Goal: Task Accomplishment & Management: Manage account settings

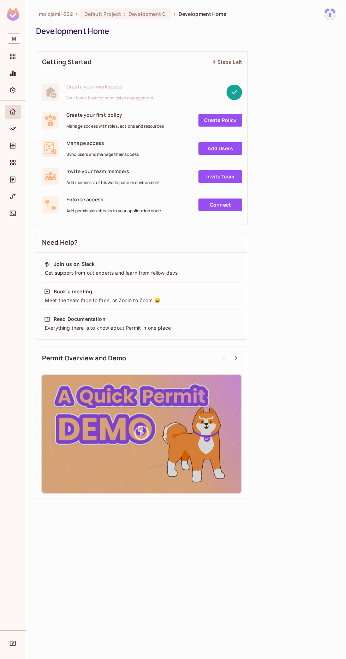
click at [206, 120] on link "Create Policy" at bounding box center [220, 120] width 44 height 13
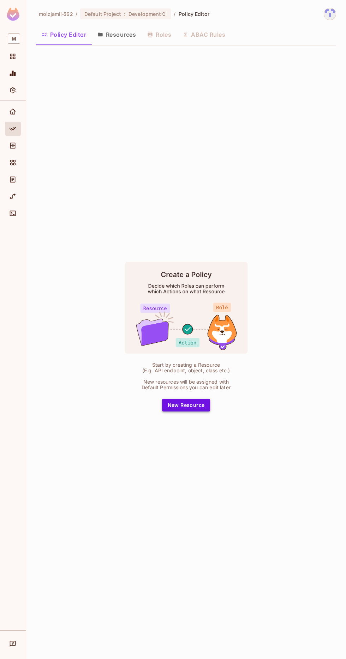
click at [198, 412] on button "New Resource" at bounding box center [186, 405] width 48 height 13
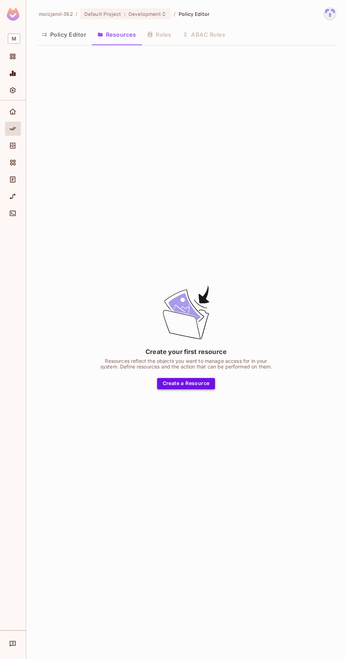
click at [205, 390] on button "Create a Resource" at bounding box center [186, 383] width 58 height 11
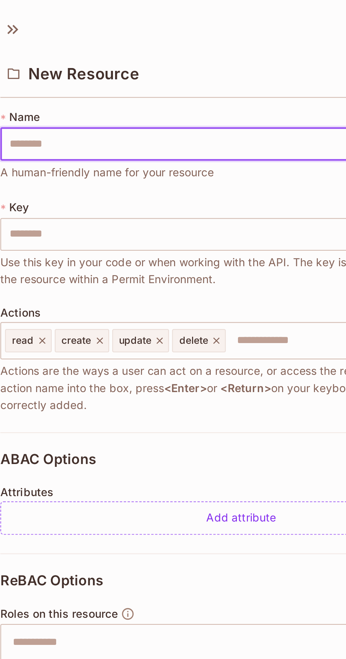
scroll to position [0, 0]
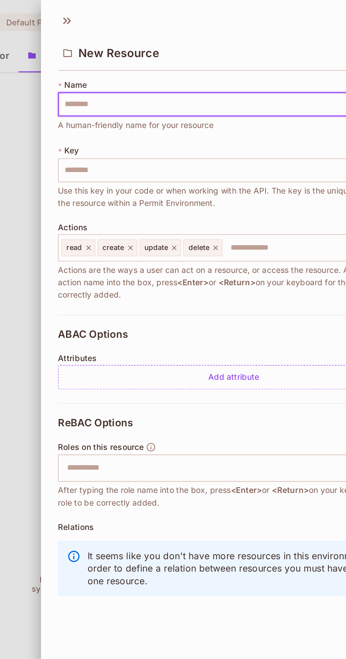
type input "*"
type input "**"
type input "***"
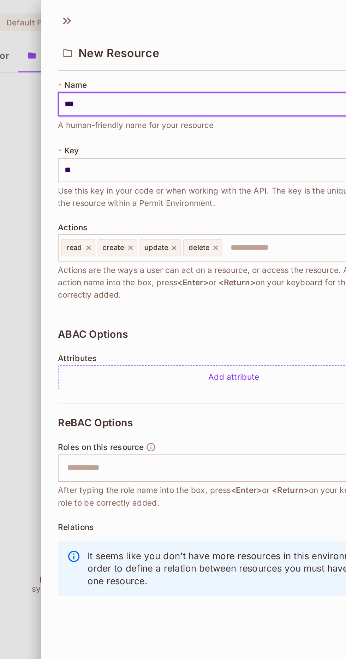
type input "***"
type input "****"
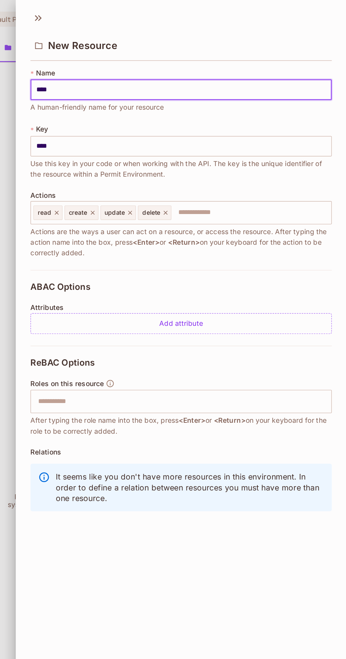
scroll to position [0, 0]
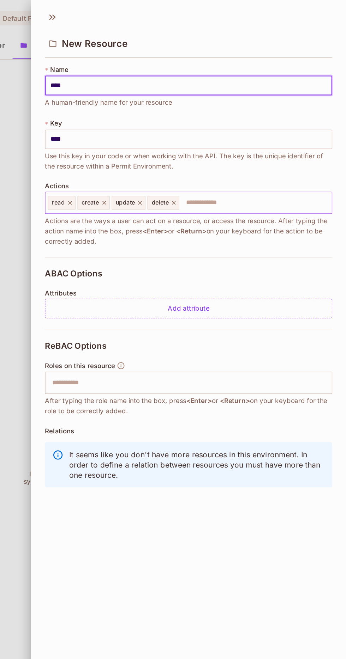
click at [191, 153] on icon at bounding box center [188, 154] width 5 height 5
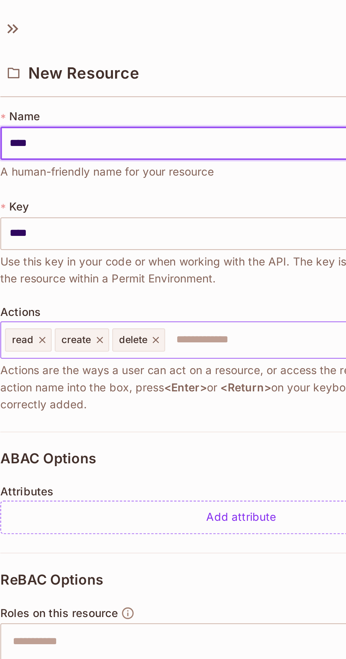
scroll to position [1, 0]
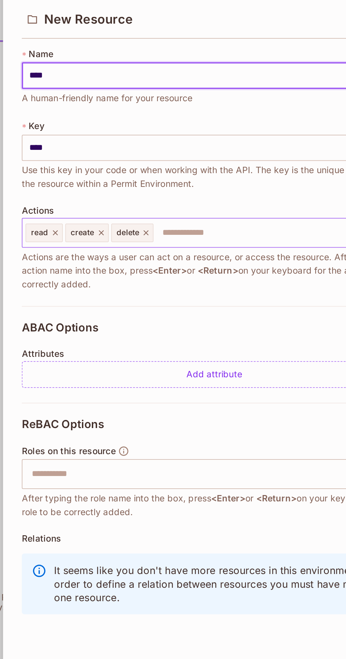
click at [187, 153] on icon at bounding box center [187, 153] width 3 height 3
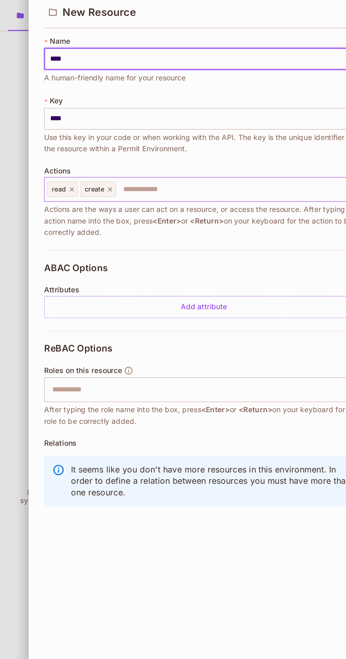
scroll to position [47, 0]
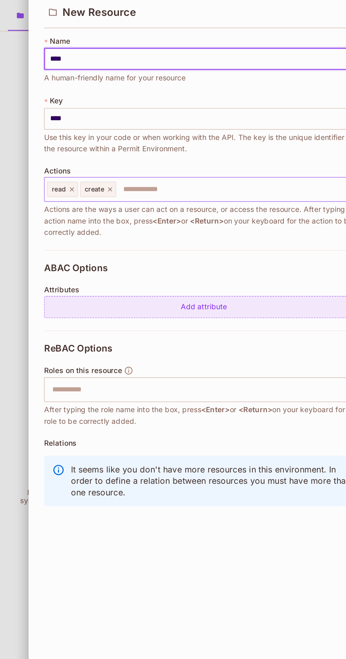
type input "****"
click at [249, 227] on div "Add attribute" at bounding box center [225, 234] width 219 height 15
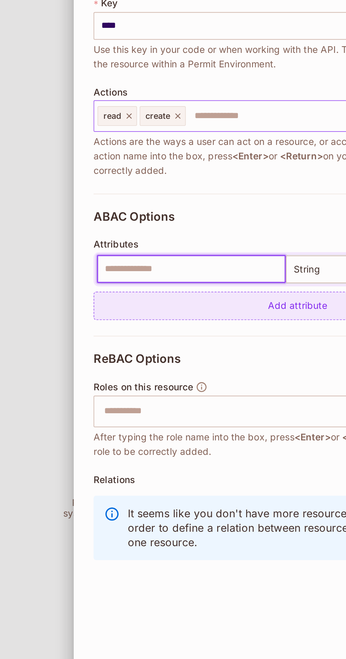
scroll to position [46, 0]
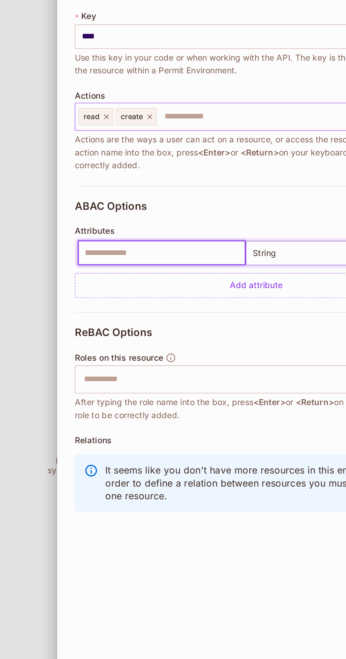
click at [244, 183] on body "M moizjamil-362 / Default Project : Development / Policy Editor Policy Editor R…" at bounding box center [173, 329] width 346 height 659
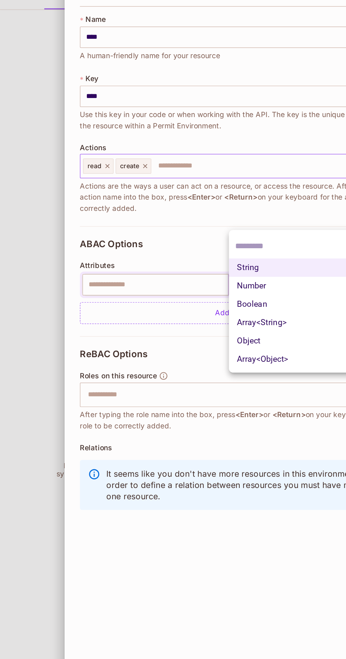
scroll to position [1, 0]
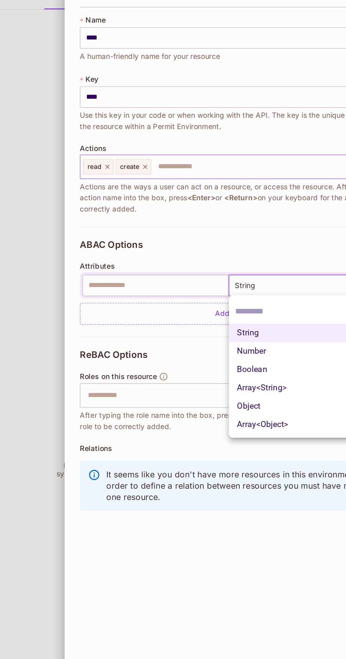
click at [265, 277] on li "Number" at bounding box center [269, 282] width 101 height 13
type input "******"
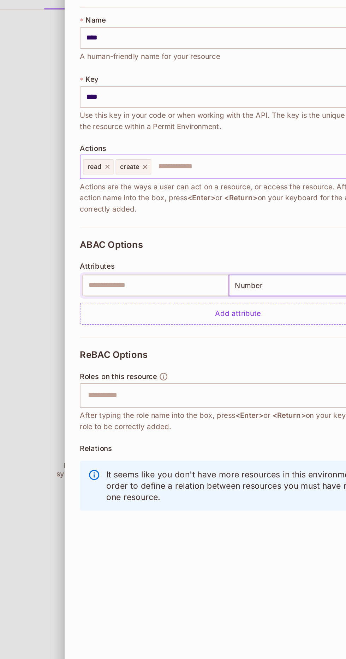
click at [264, 232] on body "M moizjamil-362 / Default Project : Development / Policy Editor Policy Editor R…" at bounding box center [173, 329] width 346 height 659
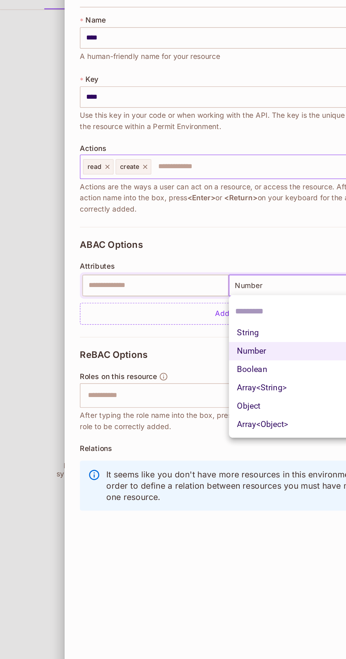
click at [131, 316] on div at bounding box center [173, 329] width 346 height 659
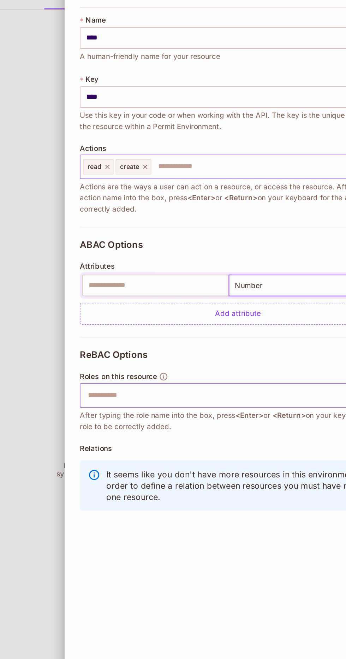
click at [132, 311] on input "text" at bounding box center [225, 313] width 214 height 14
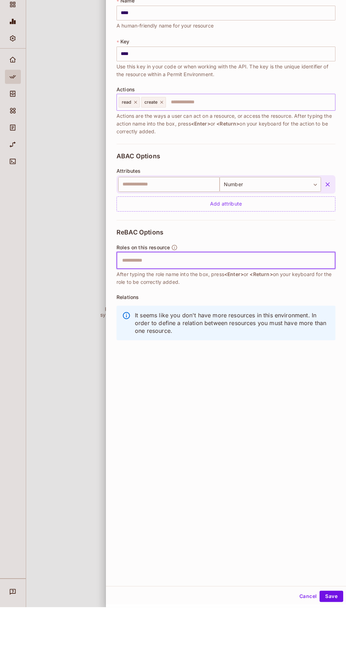
click at [176, 296] on icon "button" at bounding box center [174, 299] width 6 height 6
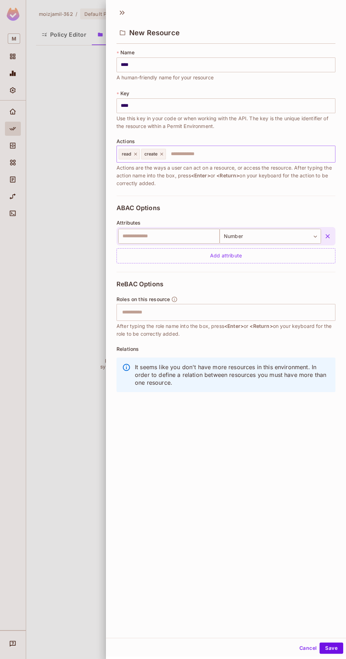
click at [131, 378] on div "It seems like you don't have more resources in this environment. In order to de…" at bounding box center [225, 375] width 219 height 35
click at [324, 649] on button "Save" at bounding box center [331, 648] width 24 height 11
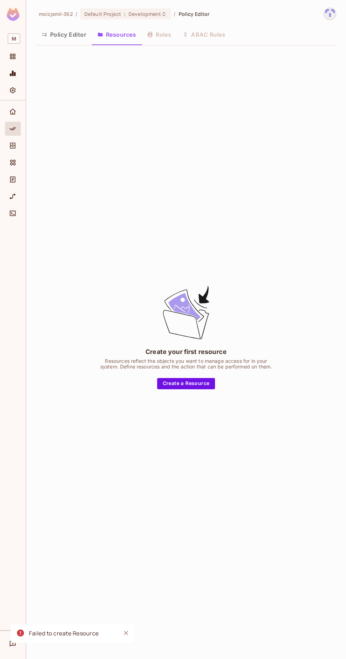
click at [126, 633] on icon "Close" at bounding box center [126, 633] width 4 height 4
click at [152, 43] on div "Policy Editor Resources Roles ABAC Rules" at bounding box center [186, 35] width 300 height 18
click at [159, 31] on div "Policy Editor Resources Roles ABAC Rules" at bounding box center [186, 35] width 300 height 18
click at [205, 30] on div "Policy Editor Resources Roles ABAC Rules" at bounding box center [186, 35] width 300 height 18
click at [57, 33] on button "Policy Editor" at bounding box center [64, 35] width 56 height 18
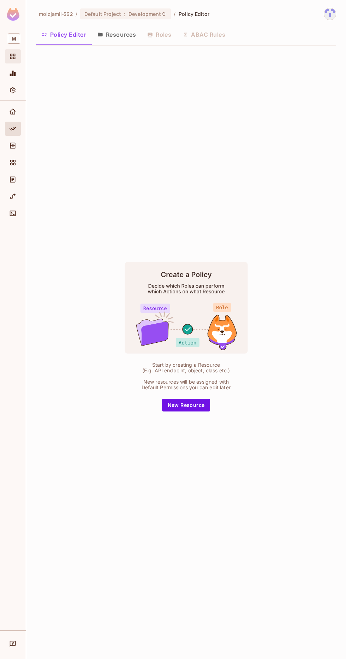
click at [16, 59] on icon "Projects" at bounding box center [12, 56] width 7 height 7
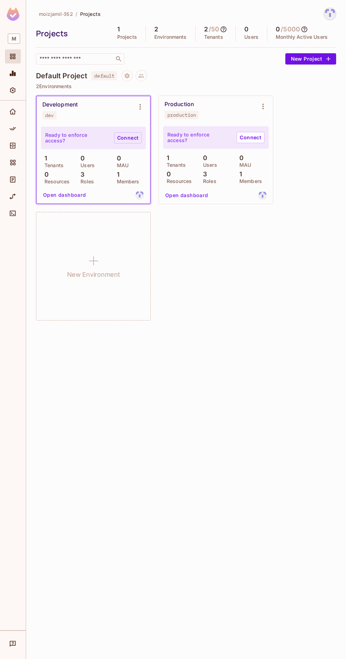
click at [123, 141] on link "Connect" at bounding box center [128, 137] width 28 height 11
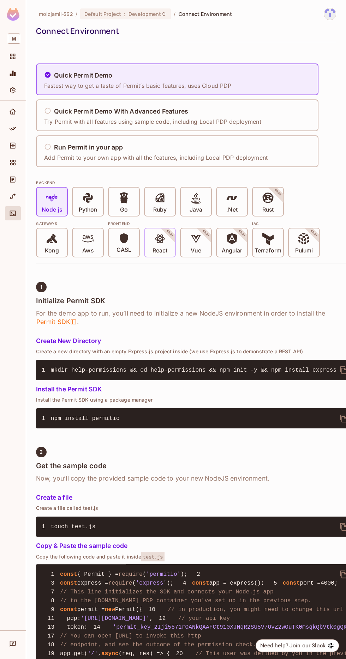
click at [163, 245] on span at bounding box center [160, 240] width 12 height 14
click at [167, 247] on p "React" at bounding box center [159, 250] width 15 height 7
click at [162, 238] on icon at bounding box center [160, 239] width 10 height 9
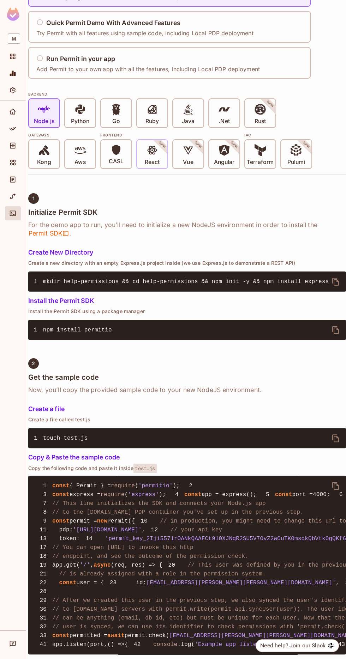
scroll to position [89, 0]
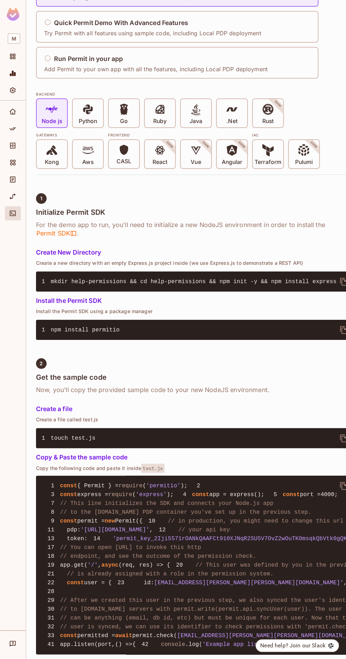
click at [72, 406] on h5 "Create a file" at bounding box center [195, 409] width 318 height 7
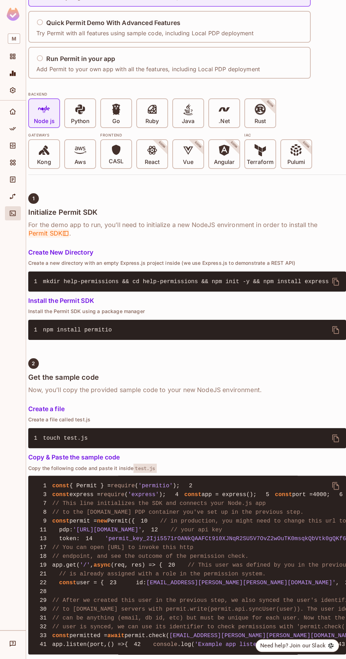
click at [52, 234] on span "Permit SDK" at bounding box center [48, 233] width 41 height 8
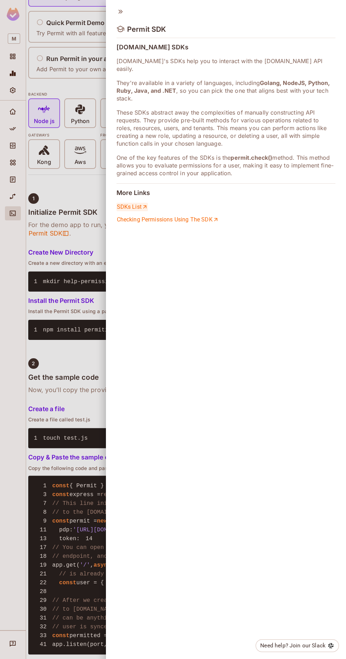
click at [125, 203] on link "SDKs List" at bounding box center [131, 207] width 31 height 8
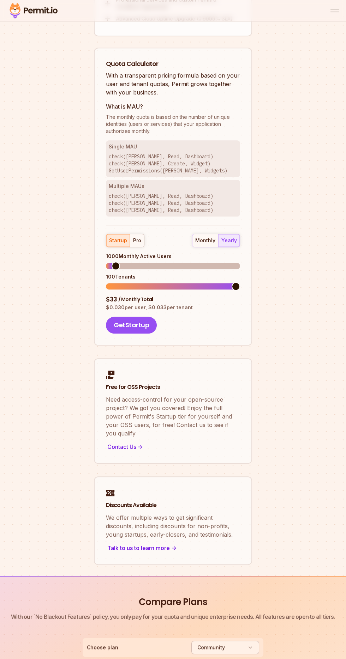
scroll to position [934, 0]
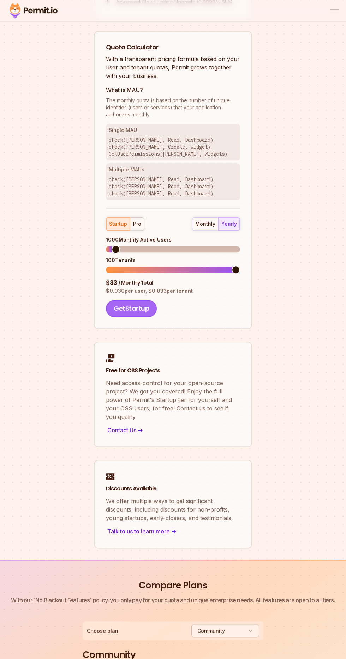
click at [127, 309] on button "Get Startup" at bounding box center [131, 308] width 51 height 17
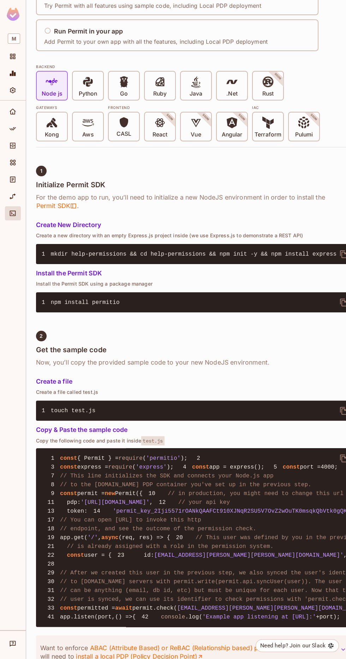
scroll to position [438, 0]
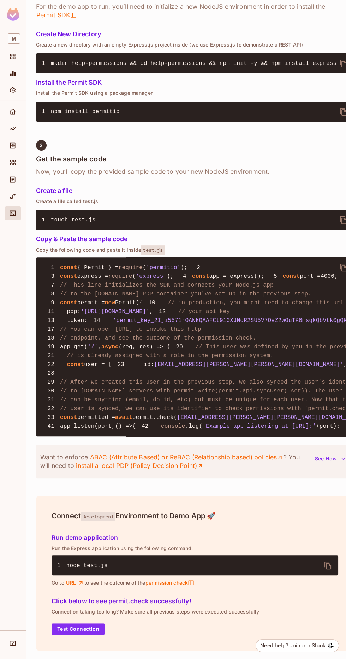
click at [328, 465] on button "See How" at bounding box center [329, 458] width 39 height 11
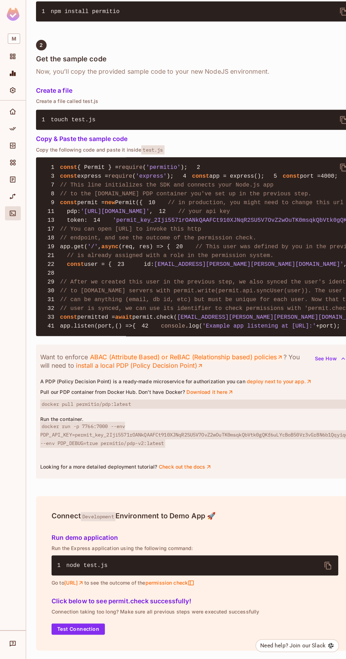
click at [271, 362] on link "ABAC (Attribute Based) or ReBAC (Relationship based) policies" at bounding box center [186, 357] width 193 height 8
click at [16, 56] on icon "Projects" at bounding box center [12, 56] width 7 height 7
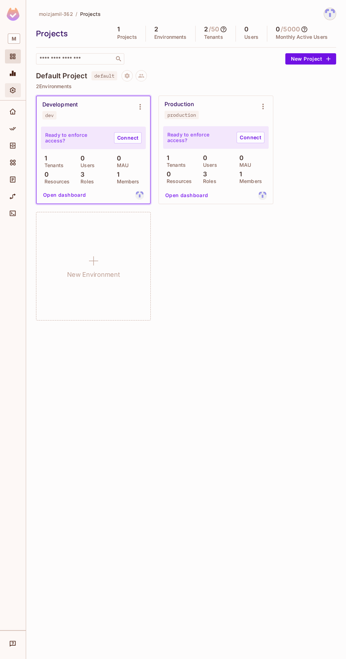
click at [15, 90] on icon "Settings" at bounding box center [12, 90] width 7 height 7
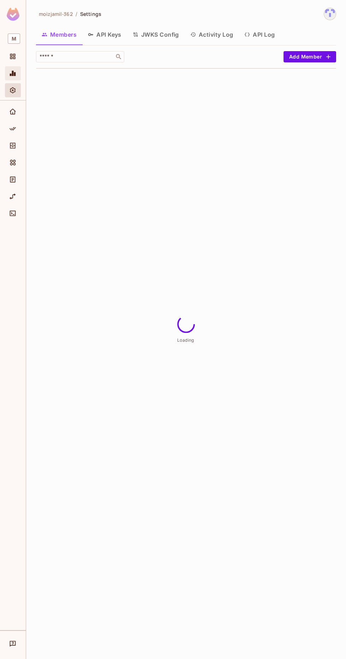
click at [16, 73] on icon "Monitoring" at bounding box center [12, 73] width 7 height 7
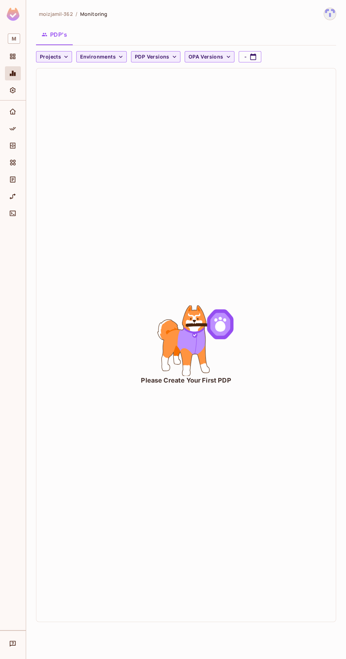
click at [72, 75] on div "Please Create Your First PDP" at bounding box center [185, 345] width 299 height 554
click at [59, 57] on span "Projects" at bounding box center [50, 57] width 21 height 9
click at [67, 77] on li "Default Project" at bounding box center [59, 72] width 46 height 15
click at [109, 58] on span "Environments" at bounding box center [115, 57] width 36 height 9
click at [100, 84] on li "Production" at bounding box center [113, 87] width 42 height 15
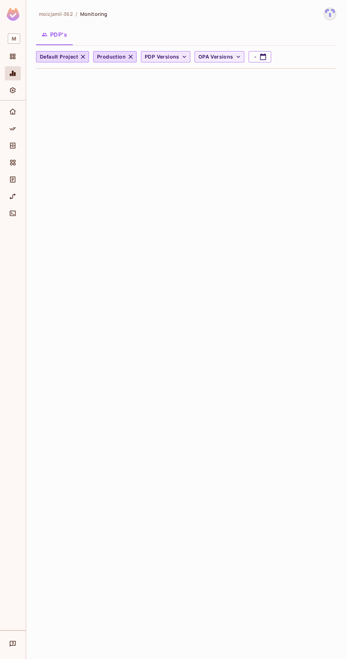
click at [145, 53] on span "PDP Versions" at bounding box center [162, 57] width 35 height 9
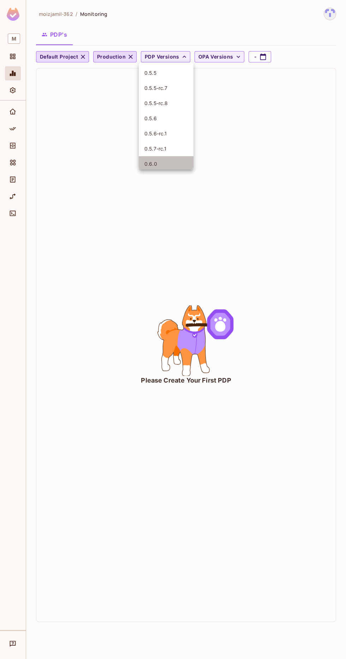
click at [159, 164] on span "0.6.0" at bounding box center [165, 164] width 43 height 7
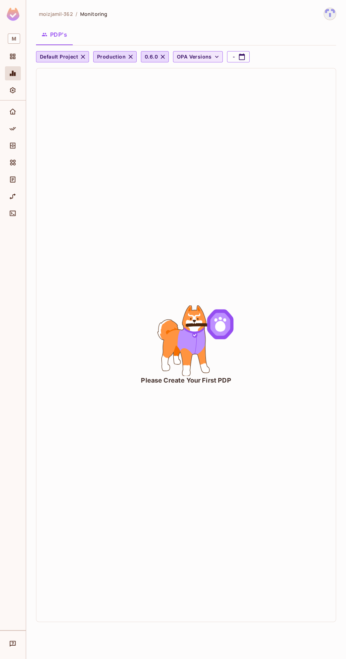
click at [199, 56] on span "OPA Versions" at bounding box center [194, 57] width 35 height 9
click at [181, 74] on span "v0.24.0" at bounding box center [190, 73] width 29 height 7
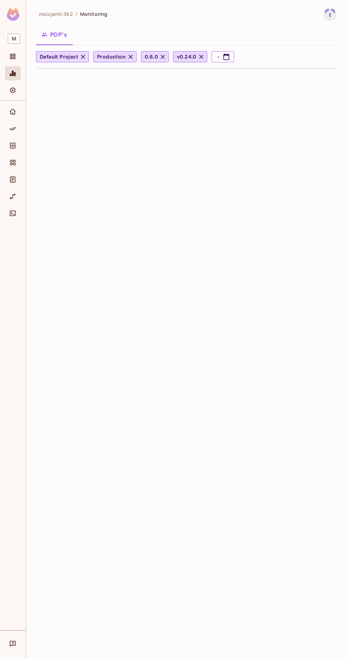
scroll to position [12, 0]
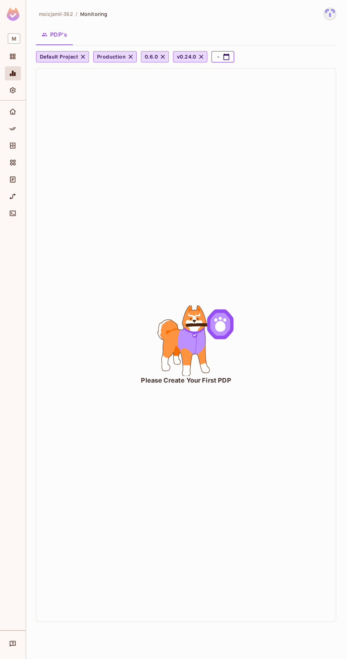
click at [223, 54] on icon "button" at bounding box center [226, 57] width 6 height 6
select select "*"
select select "****"
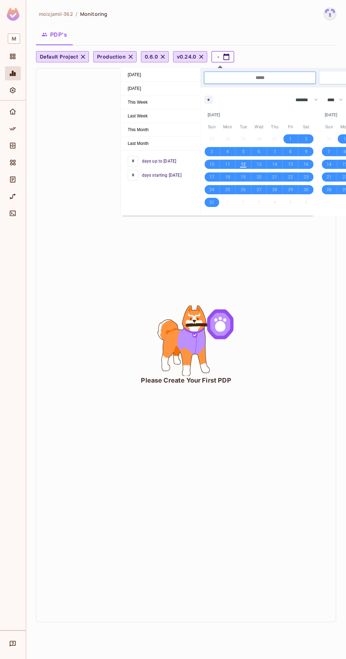
scroll to position [0, 0]
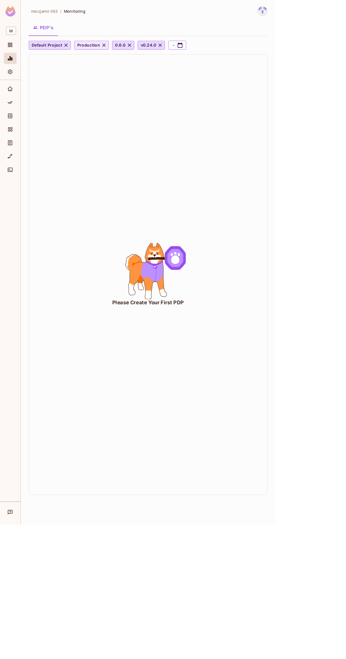
click at [128, 57] on icon "button" at bounding box center [130, 57] width 4 height 4
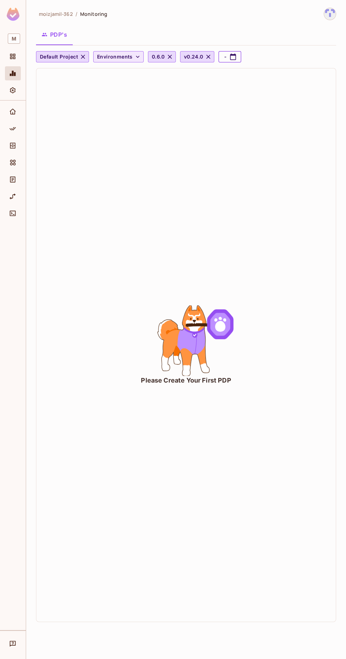
click at [223, 56] on button "-" at bounding box center [229, 56] width 23 height 11
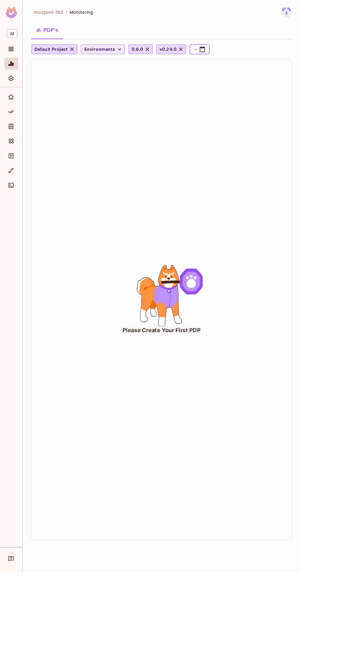
select select "*"
select select "****"
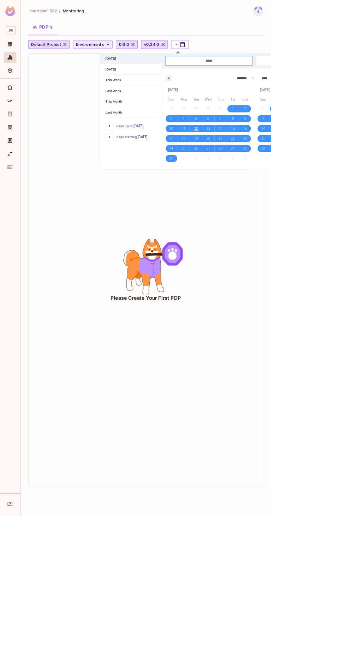
click at [151, 78] on span "Today" at bounding box center [167, 74] width 79 height 13
type input "*"
type input "**********"
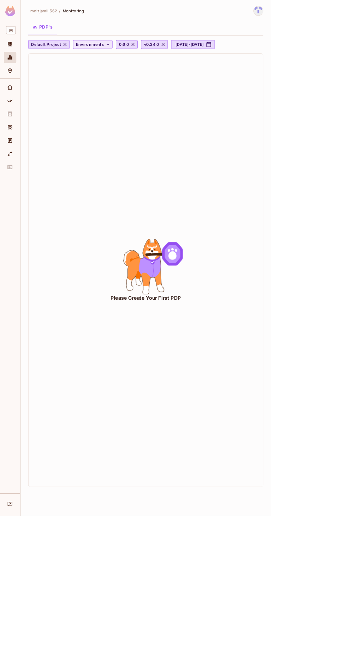
click at [213, 254] on div "Please Create Your First PDP" at bounding box center [185, 345] width 299 height 554
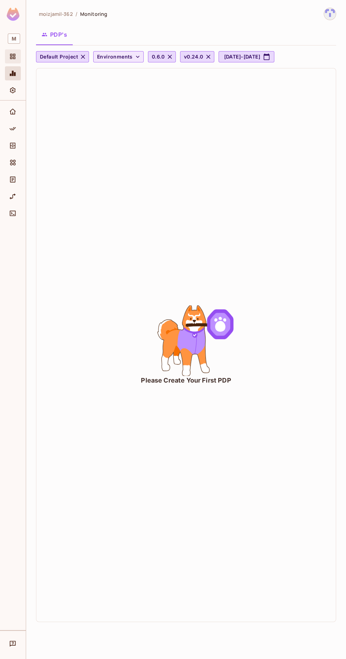
click at [14, 54] on icon "Projects" at bounding box center [12, 56] width 5 height 5
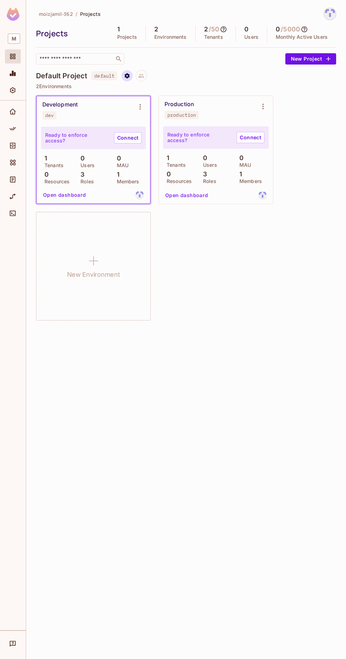
click at [128, 76] on icon "Project settings" at bounding box center [127, 76] width 6 height 6
click at [80, 106] on div at bounding box center [173, 329] width 346 height 659
click at [263, 106] on icon "Environment settings" at bounding box center [262, 107] width 1 height 6
click at [313, 138] on div "Copy API Key" at bounding box center [299, 135] width 33 height 7
click at [246, 134] on link "Connect" at bounding box center [250, 137] width 28 height 11
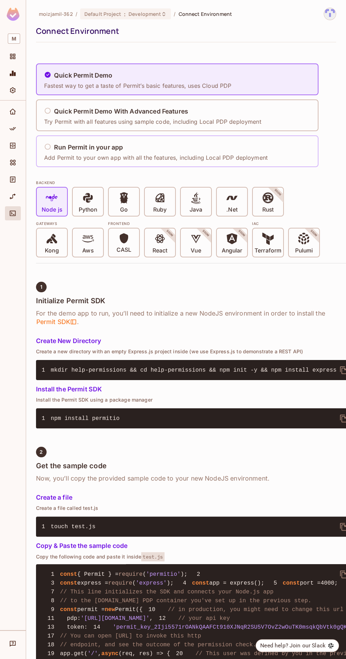
click at [86, 145] on h5 "Run Permit in your app" at bounding box center [88, 147] width 69 height 7
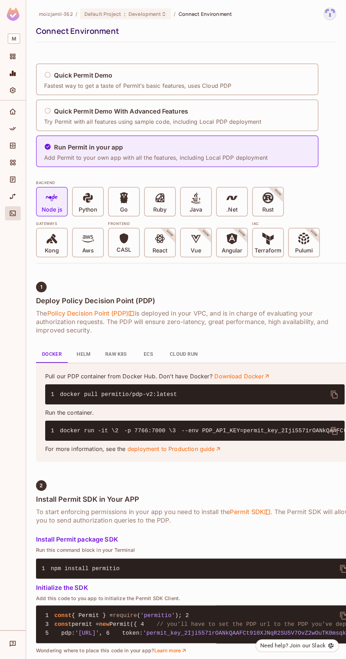
click at [175, 346] on button "Cloud Run" at bounding box center [184, 354] width 40 height 17
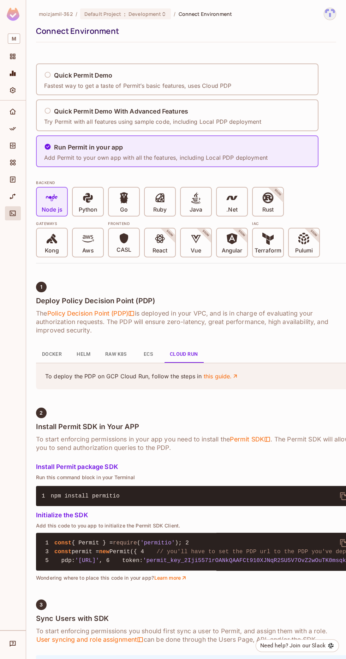
click at [43, 353] on button "Docker" at bounding box center [52, 354] width 32 height 17
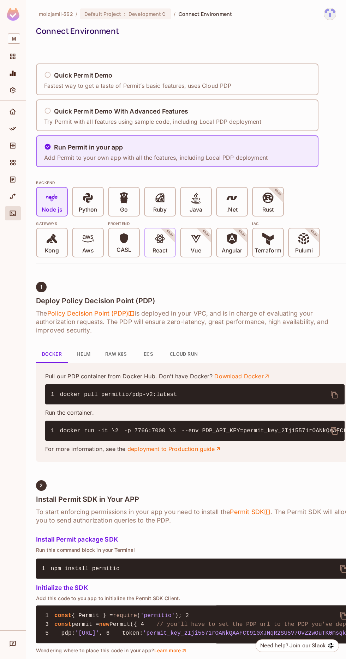
click at [164, 247] on p "React" at bounding box center [159, 250] width 15 height 7
click at [153, 242] on span "React" at bounding box center [159, 244] width 15 height 22
click at [145, 247] on div "React SOON" at bounding box center [160, 243] width 30 height 28
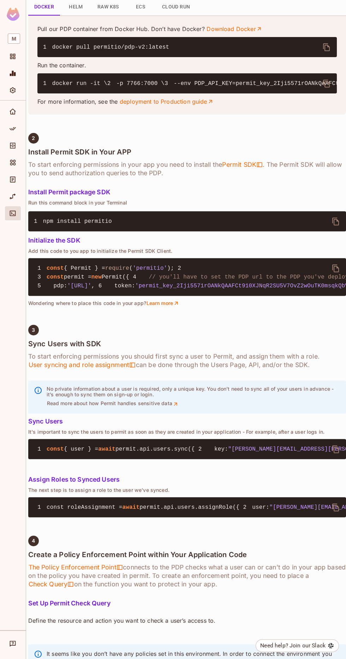
scroll to position [349, 8]
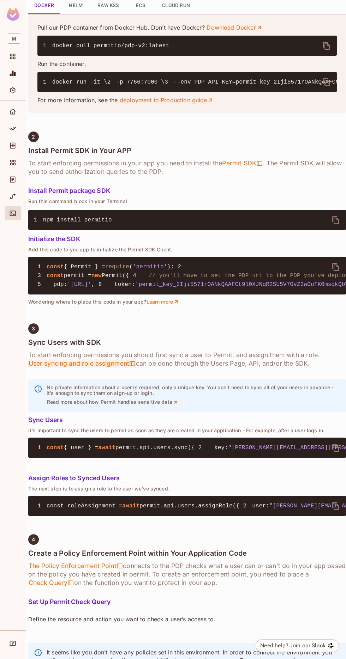
click at [122, 368] on span "User syncing and role assignment" at bounding box center [82, 364] width 108 height 8
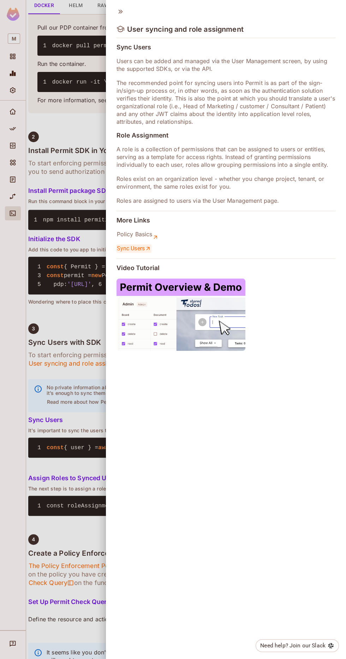
click at [127, 248] on link "Sync Users" at bounding box center [133, 249] width 35 height 8
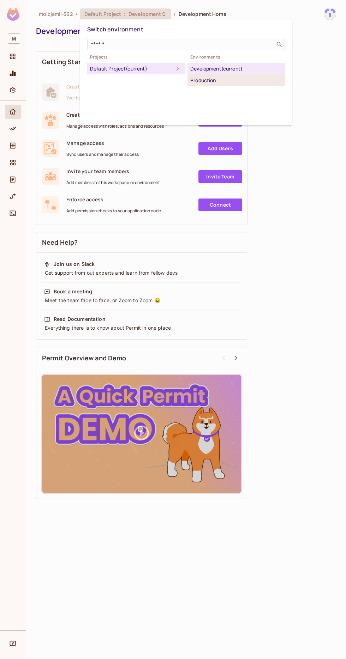
click at [242, 84] on div "Production" at bounding box center [236, 80] width 92 height 8
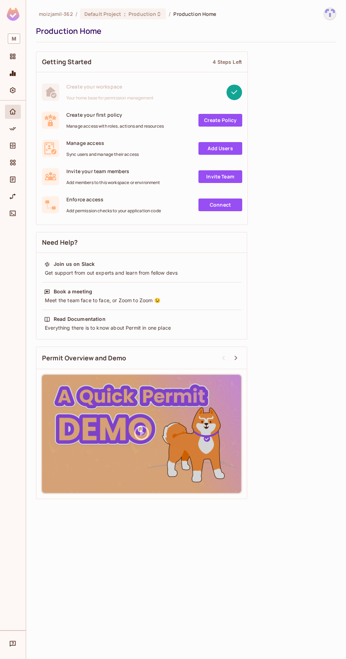
click at [228, 120] on link "Create Policy" at bounding box center [220, 120] width 44 height 13
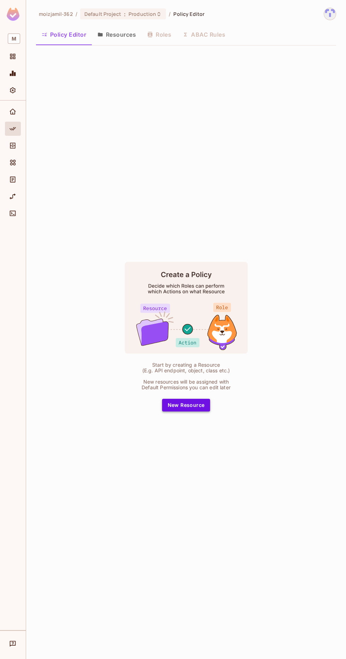
click at [198, 412] on button "New Resource" at bounding box center [186, 405] width 48 height 13
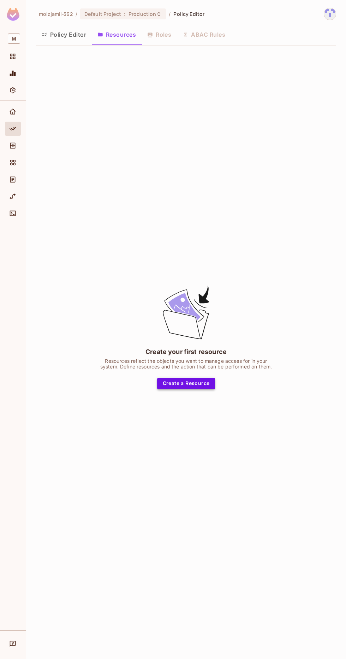
click at [191, 390] on button "Create a Resource" at bounding box center [186, 383] width 58 height 11
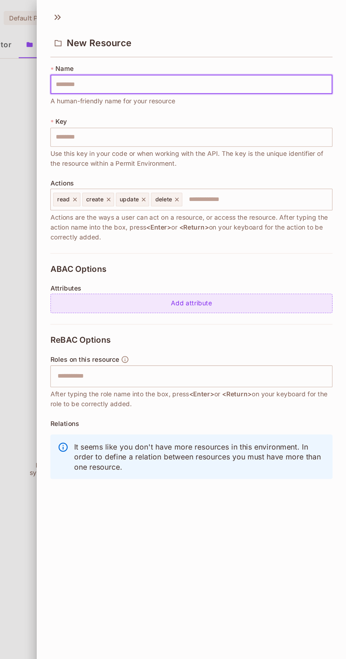
click at [149, 230] on div "Add attribute" at bounding box center [225, 235] width 219 height 15
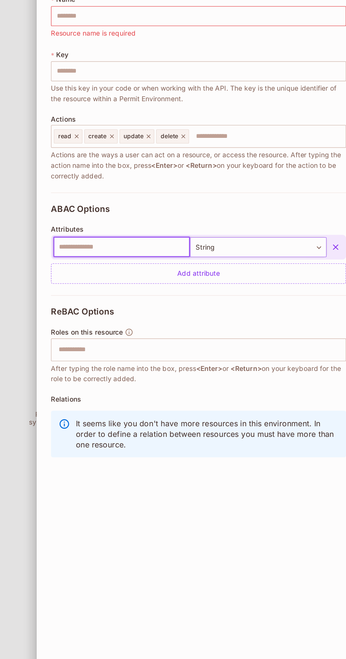
click at [247, 244] on body "M moizjamil-362 / Default Project : Production / Policy Editor Policy Editor Re…" at bounding box center [173, 329] width 346 height 659
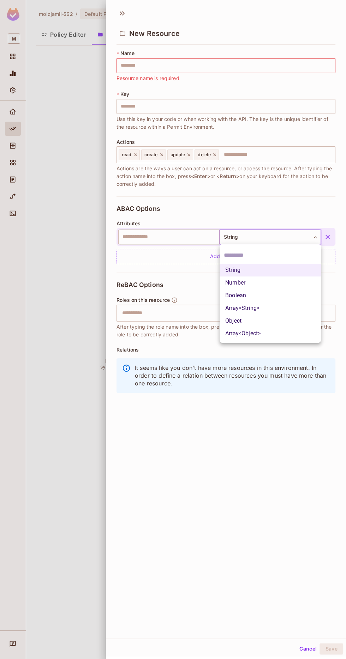
click at [127, 280] on div at bounding box center [173, 329] width 346 height 659
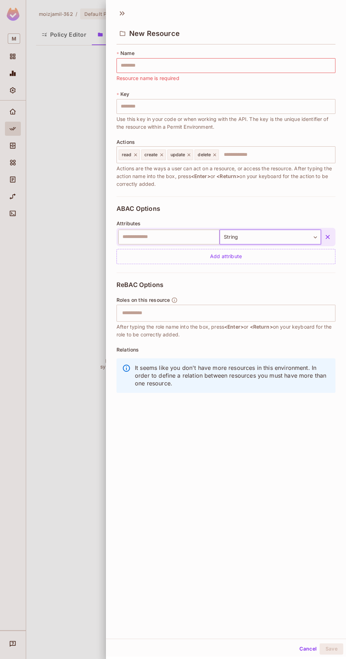
click at [174, 300] on icon "button" at bounding box center [174, 299] width 5 height 5
click at [174, 300] on icon "button" at bounding box center [174, 300] width 6 height 6
click at [135, 314] on input "text" at bounding box center [225, 313] width 214 height 14
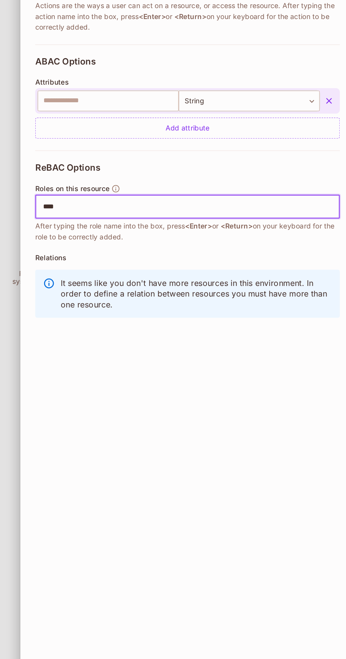
type input "****"
click at [172, 298] on icon "button" at bounding box center [174, 300] width 6 height 6
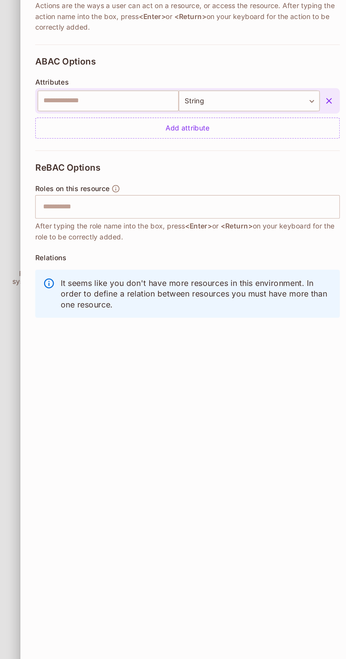
click at [174, 300] on icon "button" at bounding box center [174, 299] width 5 height 5
click at [174, 299] on icon "button" at bounding box center [174, 300] width 6 height 6
click at [146, 312] on input "text" at bounding box center [225, 313] width 214 height 14
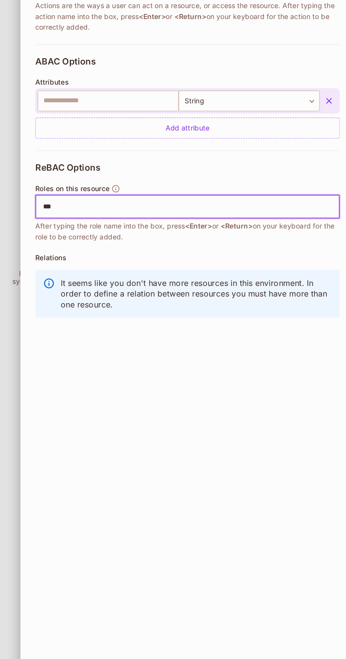
type input "****"
type input "*****"
click at [237, 240] on body "M moizjamil-362 / Default Project : Production / Policy Editor Policy Editor Re…" at bounding box center [173, 329] width 346 height 659
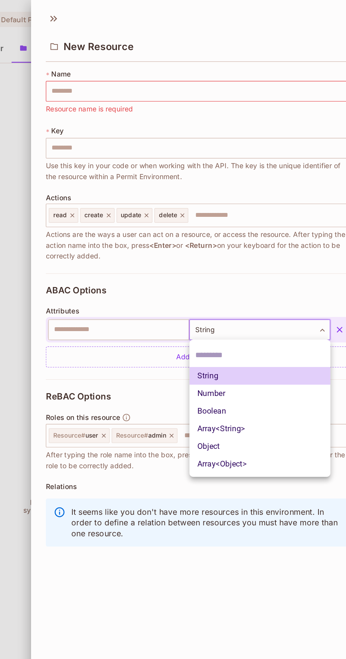
click at [260, 322] on li "Object" at bounding box center [269, 321] width 101 height 13
type input "******"
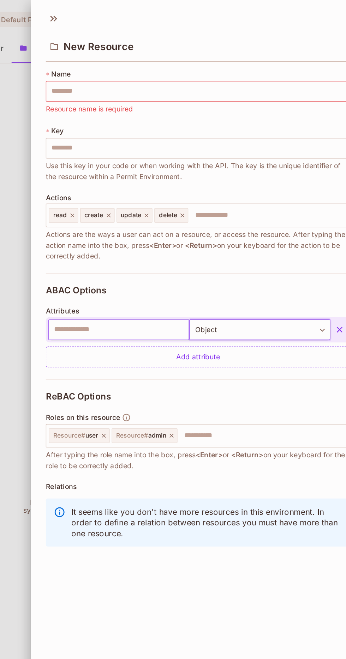
click at [193, 236] on input "text" at bounding box center [168, 237] width 101 height 15
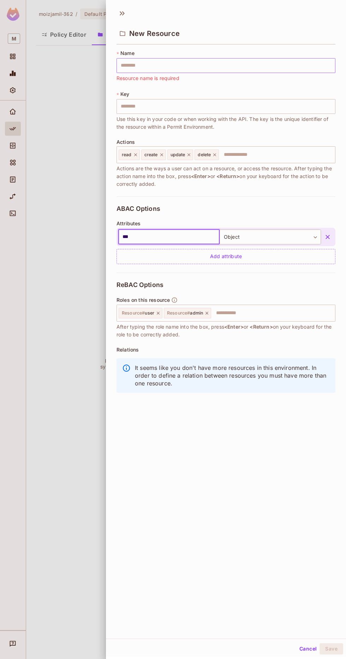
type input "***"
click at [132, 66] on input "text" at bounding box center [225, 65] width 219 height 15
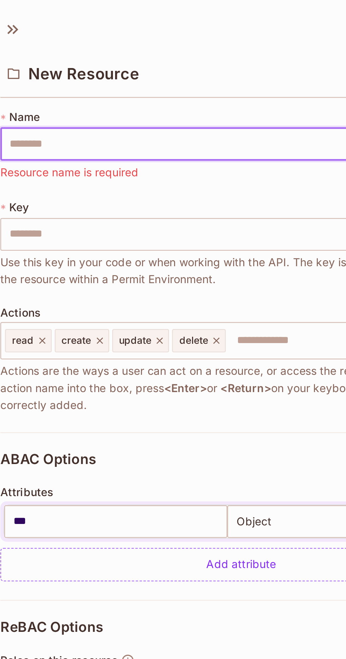
type input "*"
type input "**"
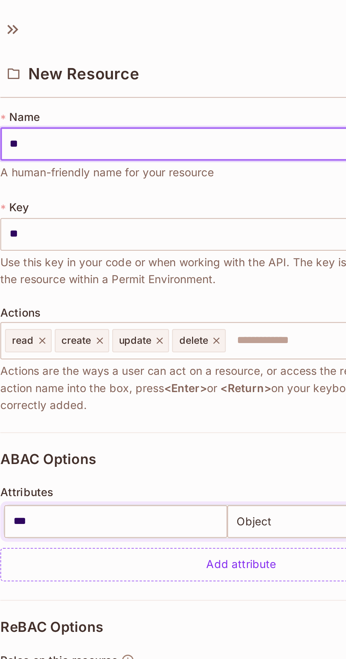
type input "***"
type input "****"
type input "*****"
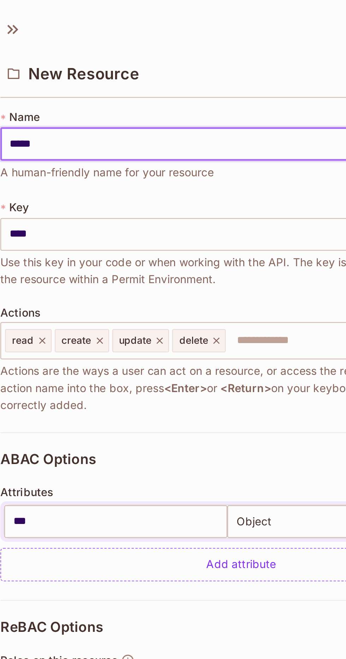
type input "*****"
type input "******"
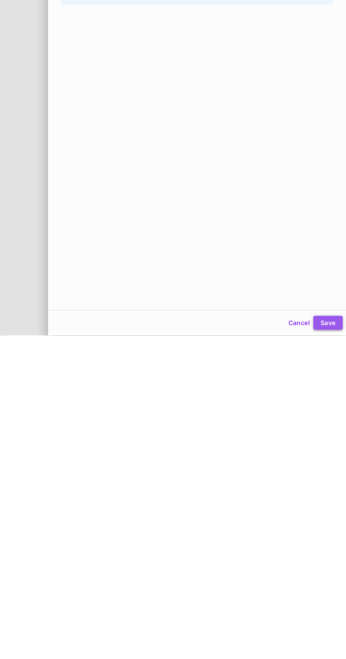
type input "******"
click at [331, 649] on button "Save" at bounding box center [331, 649] width 24 height 11
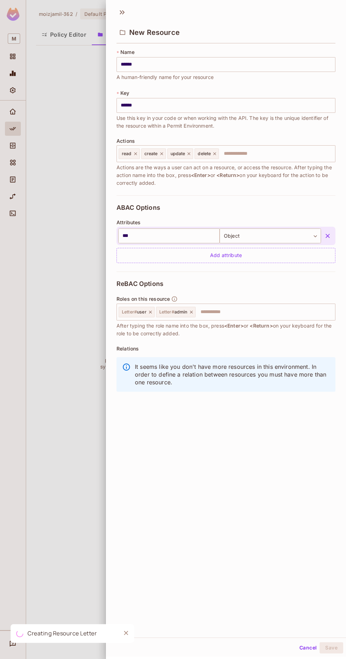
scroll to position [1, 0]
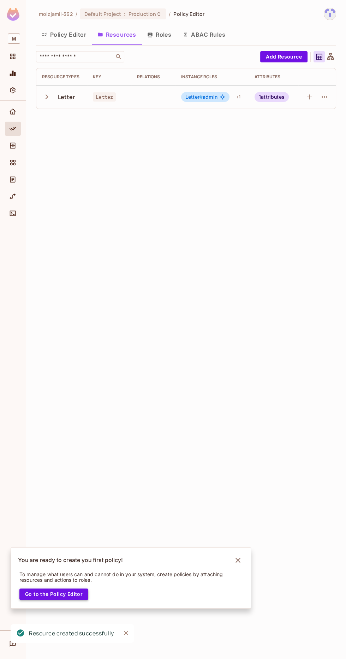
click at [80, 598] on button "Go to the Policy Editor" at bounding box center [53, 594] width 69 height 11
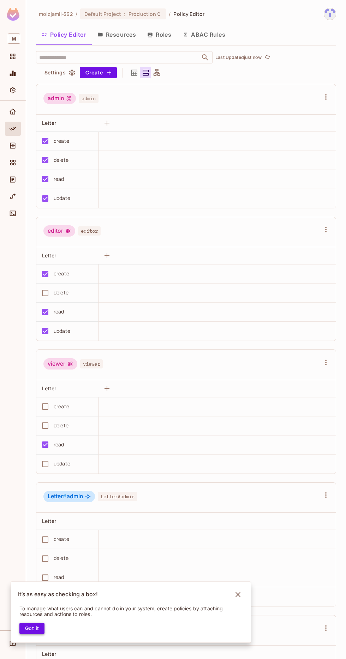
click at [44, 627] on button "Got it" at bounding box center [31, 628] width 25 height 11
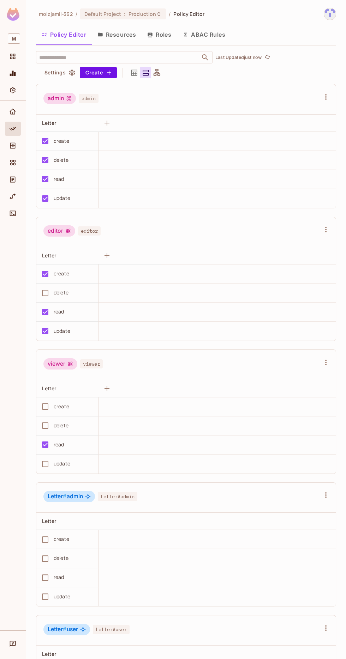
click at [90, 500] on div "Letter # admin" at bounding box center [69, 496] width 52 height 11
click at [81, 494] on span "Letter # admin" at bounding box center [65, 496] width 35 height 7
click at [325, 493] on icon "button" at bounding box center [325, 496] width 1 height 6
click at [156, 68] on div at bounding box center [173, 329] width 346 height 659
click at [155, 75] on icon at bounding box center [156, 72] width 9 height 9
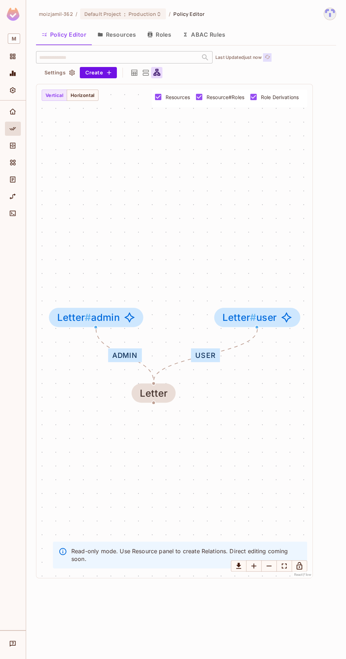
click at [270, 57] on icon "refresh" at bounding box center [267, 57] width 6 height 4
click at [150, 34] on icon "button" at bounding box center [149, 35] width 5 height 6
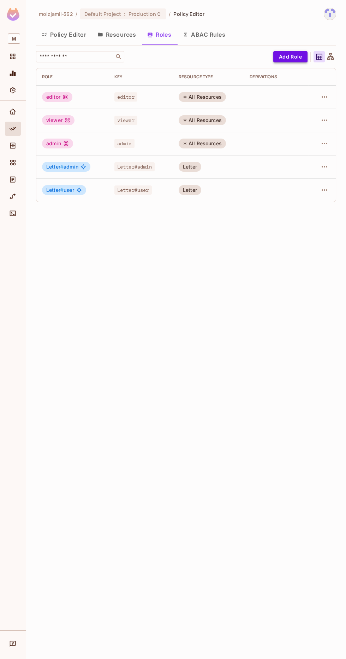
click at [282, 56] on button "Add Role" at bounding box center [290, 56] width 34 height 11
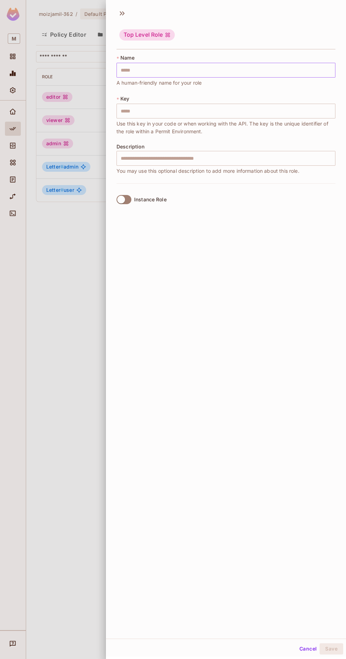
click at [135, 70] on input "text" at bounding box center [225, 70] width 219 height 15
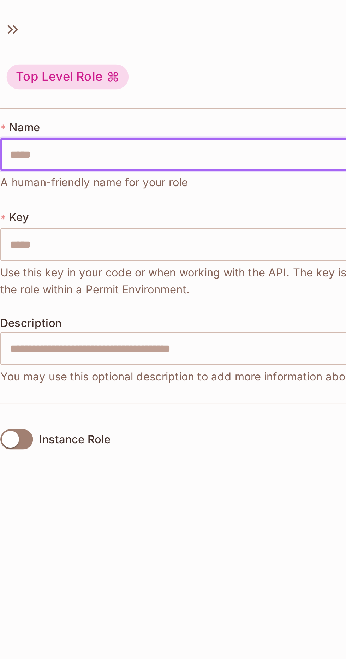
type input "*"
type input "**"
type input "***"
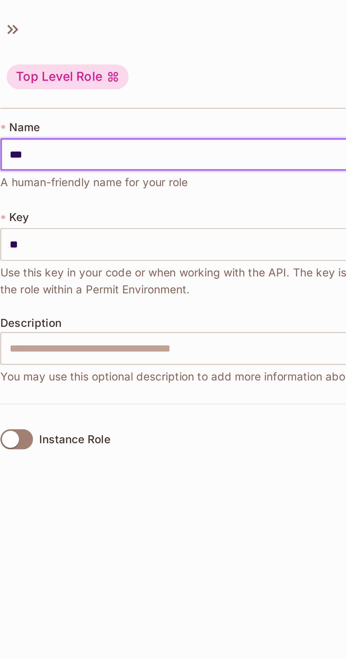
type input "***"
type input "****"
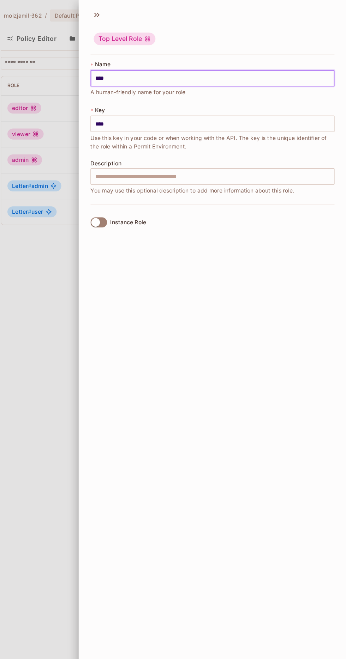
scroll to position [1, 0]
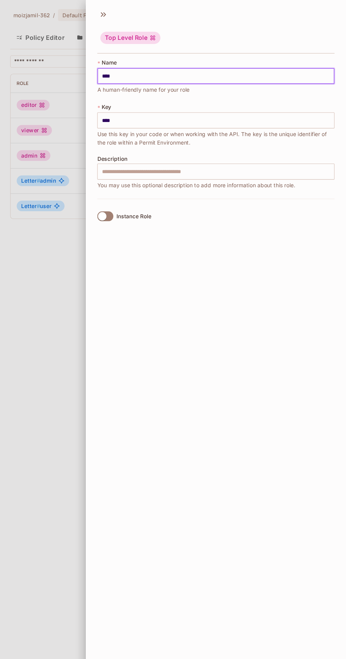
type input "****"
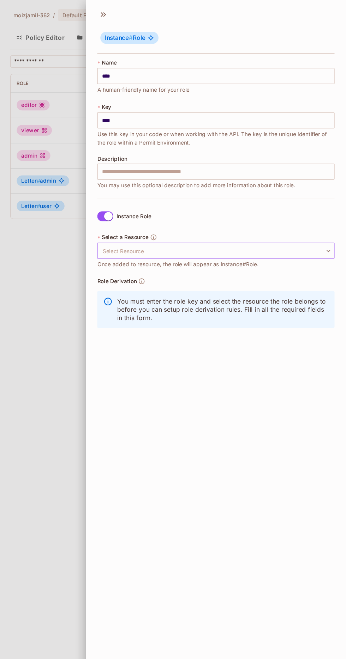
click at [133, 233] on body "M moizjamil-362 / Default Project : Production / Policy Editor Policy Editor Re…" at bounding box center [173, 329] width 346 height 659
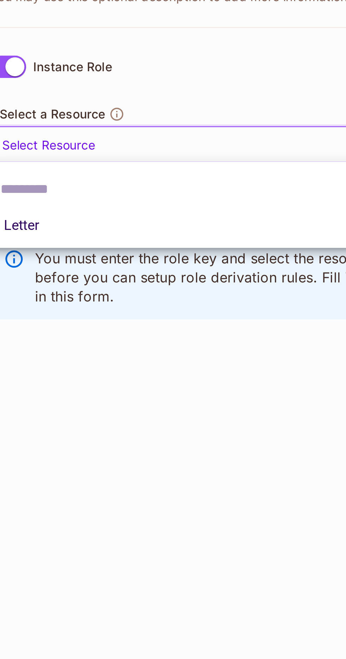
click at [142, 267] on li "Letter" at bounding box center [225, 264] width 219 height 13
type input "******"
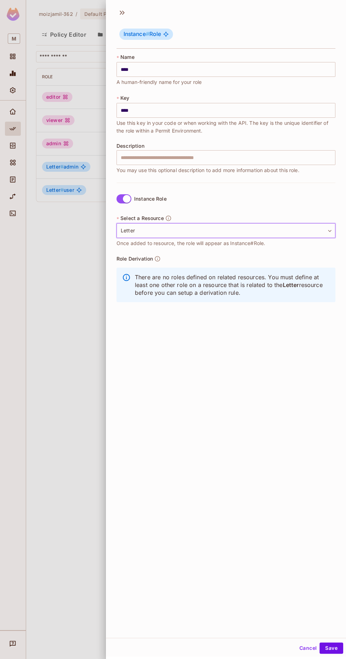
scroll to position [62, 0]
click at [328, 648] on button "Save" at bounding box center [331, 648] width 24 height 11
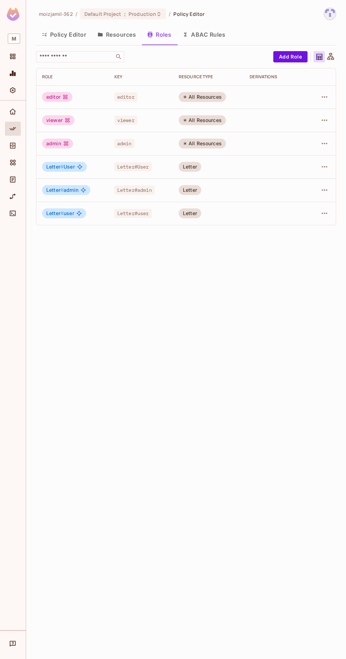
click at [333, 56] on icon at bounding box center [330, 57] width 9 height 9
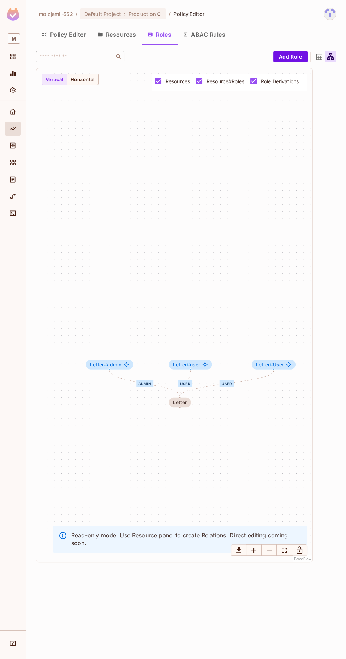
click at [91, 68] on div "User admin user Letter Letter # User Letter # admin Letter # user" at bounding box center [174, 315] width 276 height 494
click at [60, 70] on div "User admin user Letter Letter # User Letter # admin Letter # user" at bounding box center [174, 315] width 276 height 494
click at [95, 77] on button "Horizontal" at bounding box center [83, 79] width 32 height 11
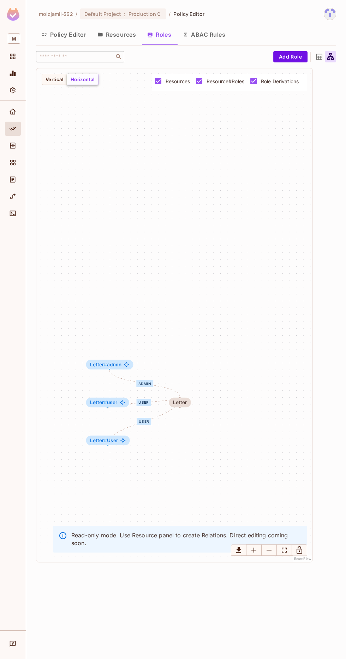
click at [82, 81] on button "Horizontal" at bounding box center [83, 79] width 32 height 11
click at [221, 33] on button "ABAC Rules" at bounding box center [204, 35] width 54 height 18
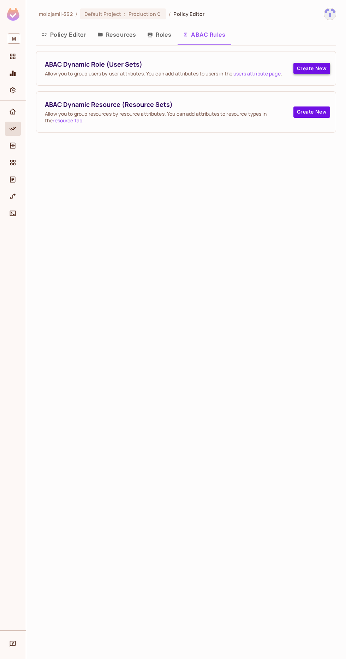
click at [304, 71] on button "Create New" at bounding box center [311, 68] width 37 height 11
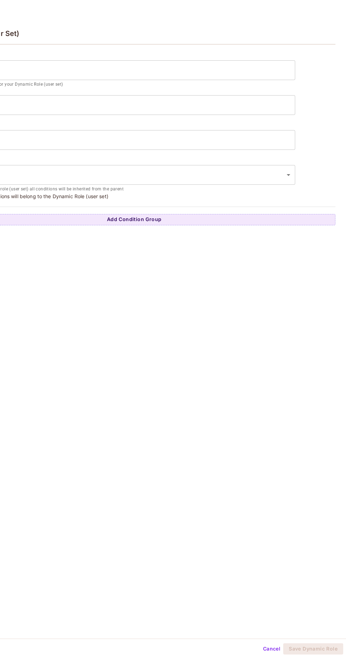
click at [258, 37] on div "Dynamic Role (User Set)" at bounding box center [134, 33] width 402 height 23
click at [282, 169] on body "M moizjamil-362 / Default Project : Production / Policy Editor Policy Editor Re…" at bounding box center [173, 329] width 346 height 659
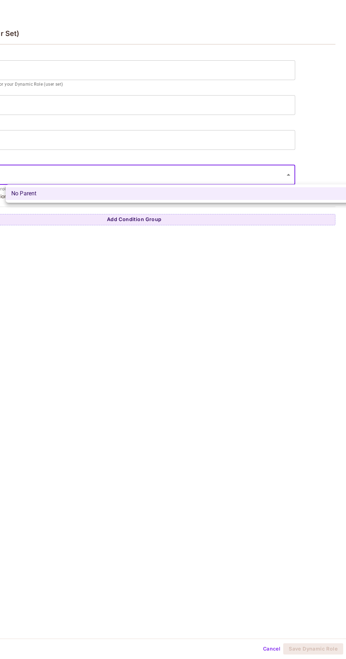
click at [217, 189] on li "No Parent" at bounding box center [187, 193] width 362 height 13
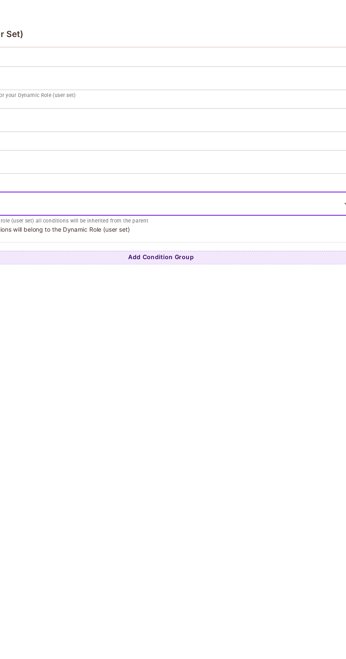
click at [155, 240] on div "Dynamic Role (User Set) ​ a human-friendly description for your Dynamic Role (u…" at bounding box center [133, 322] width 423 height 634
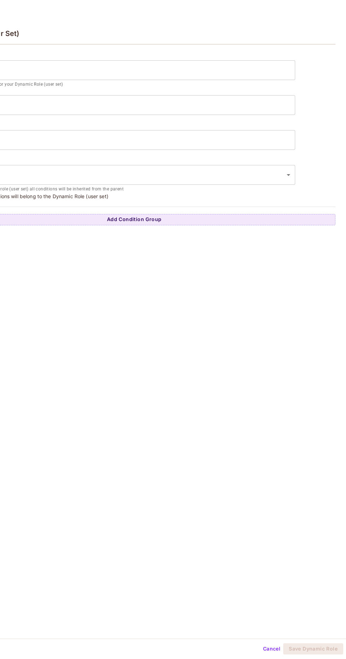
scroll to position [1, 0]
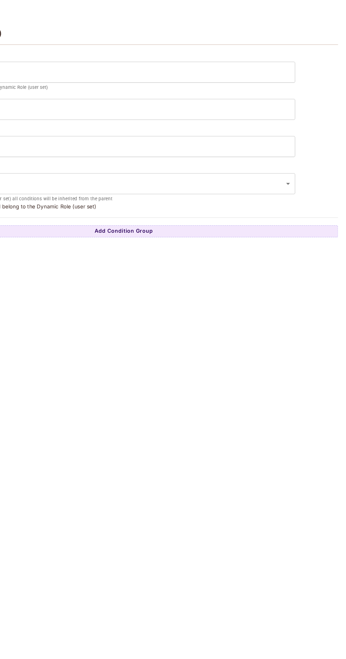
click at [302, 36] on div "Dynamic Role (User Set)" at bounding box center [134, 33] width 402 height 23
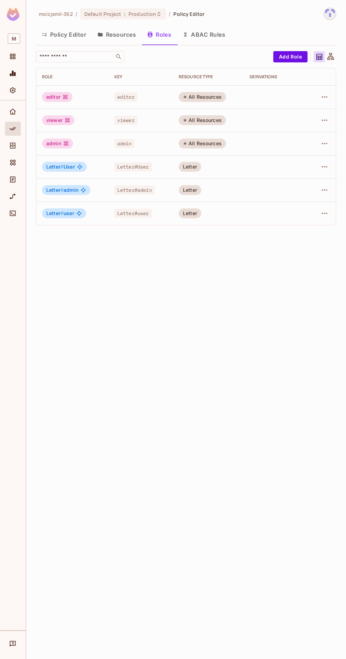
click at [216, 35] on button "ABAC Rules" at bounding box center [204, 35] width 54 height 18
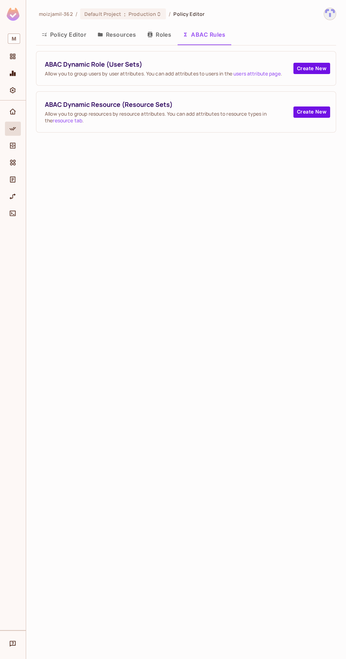
click at [195, 11] on span "Policy Editor" at bounding box center [188, 14] width 31 height 7
click at [168, 35] on button "Roles" at bounding box center [158, 35] width 35 height 18
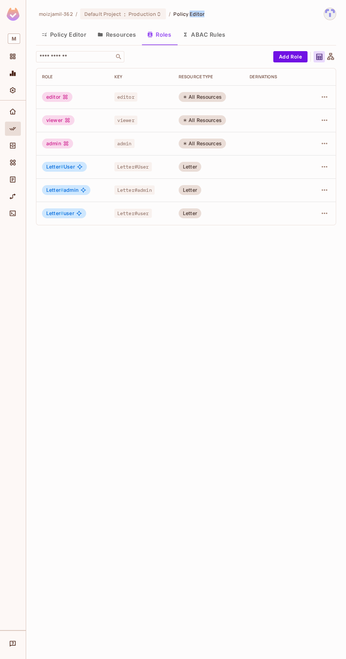
click at [71, 96] on div "editor" at bounding box center [57, 97] width 30 height 10
click at [203, 105] on td "All Resources" at bounding box center [208, 96] width 71 height 23
click at [258, 97] on td at bounding box center [276, 96] width 64 height 23
click at [326, 101] on icon "button" at bounding box center [324, 97] width 8 height 8
click at [283, 111] on div "Edit Role" at bounding box center [292, 112] width 21 height 7
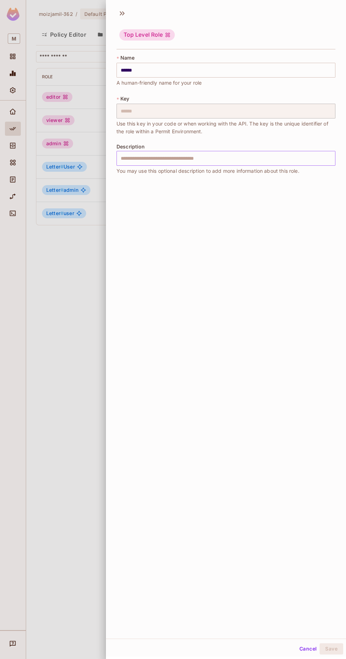
click at [161, 163] on input "text" at bounding box center [225, 158] width 219 height 15
type input "*"
type input "*****"
click at [137, 32] on div "Top Level Role" at bounding box center [146, 34] width 55 height 11
click at [139, 70] on input "******" at bounding box center [225, 70] width 219 height 15
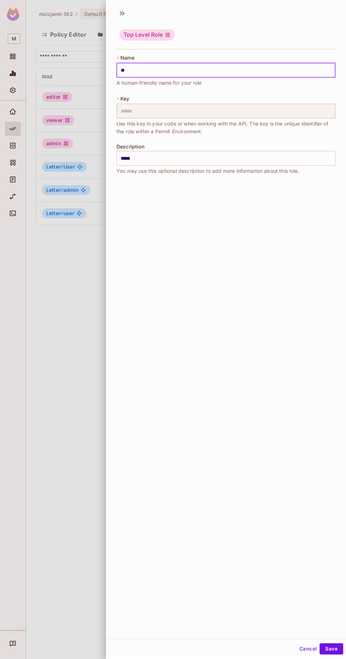
type input "*"
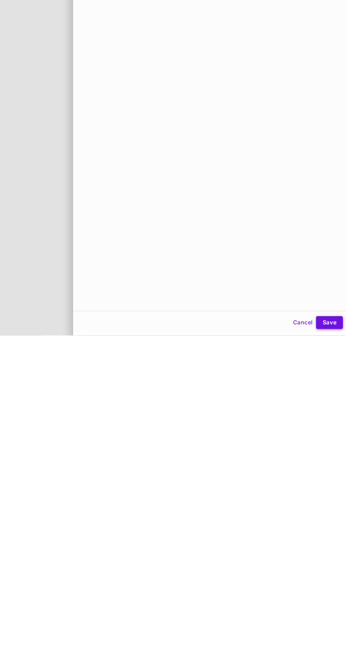
type input "*****"
click at [327, 651] on button "Save" at bounding box center [331, 648] width 24 height 11
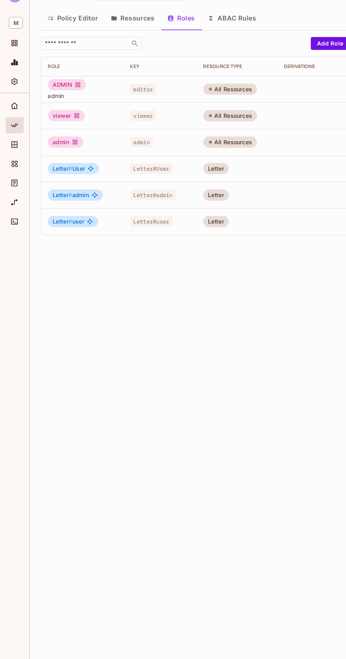
click at [194, 100] on div "All Resources" at bounding box center [202, 97] width 47 height 10
click at [57, 120] on div "viewer" at bounding box center [58, 120] width 32 height 10
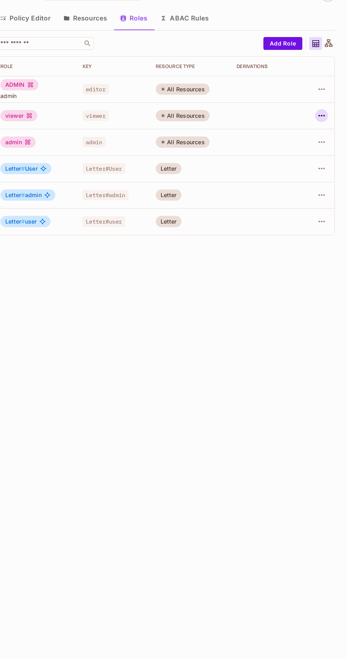
click at [324, 117] on icon "button" at bounding box center [324, 120] width 8 height 8
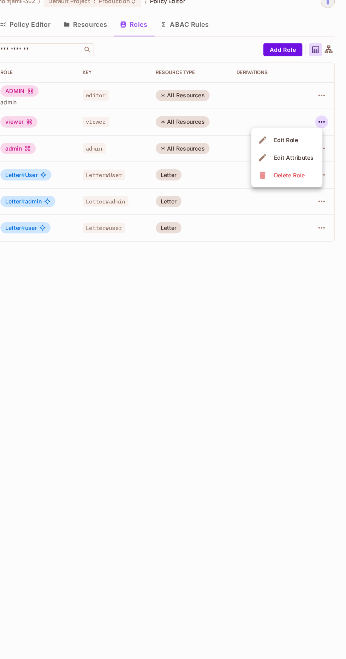
click at [298, 130] on li "Edit Role" at bounding box center [294, 136] width 62 height 16
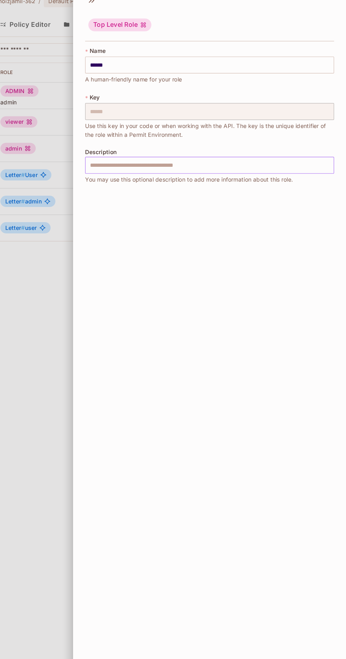
click at [158, 156] on input "text" at bounding box center [225, 158] width 219 height 15
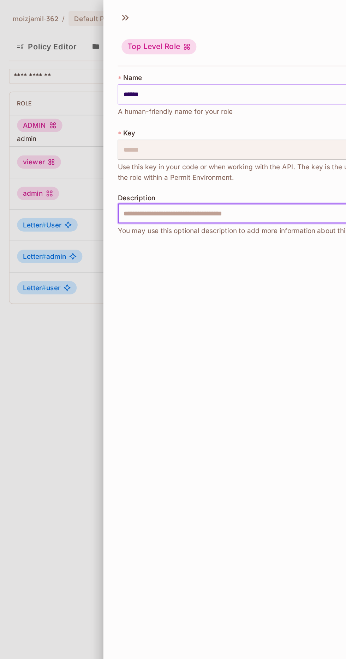
click at [139, 71] on input "******" at bounding box center [225, 70] width 219 height 15
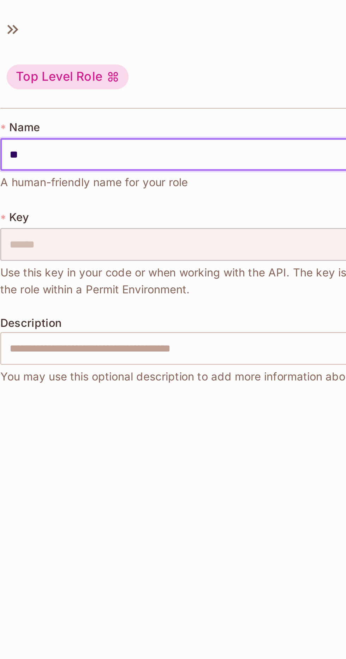
type input "*"
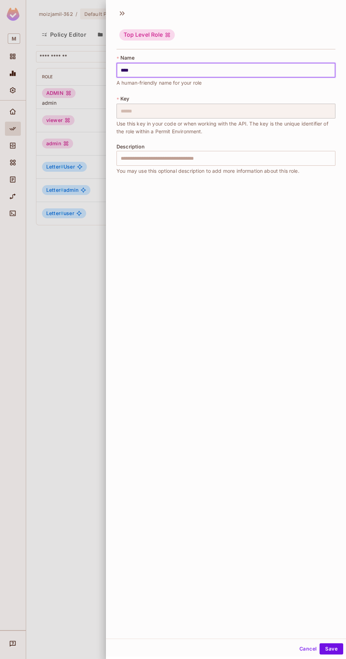
scroll to position [48, 0]
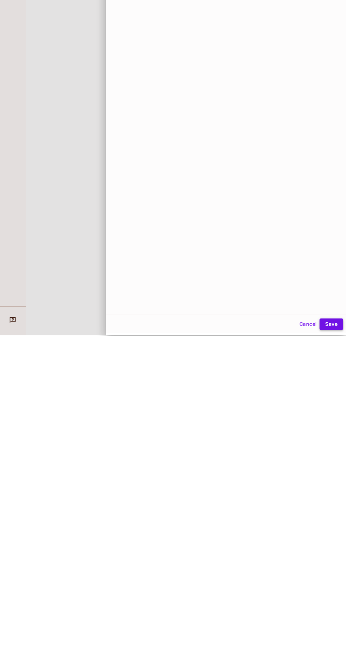
type input "****"
click at [331, 649] on button "Save" at bounding box center [331, 648] width 24 height 11
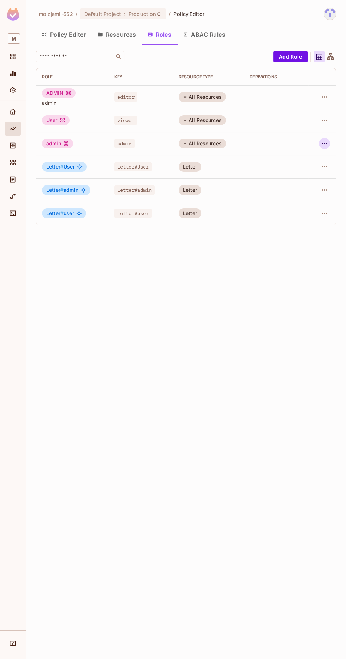
click at [324, 143] on icon "button" at bounding box center [324, 143] width 6 height 1
click at [298, 164] on span "Edit Role" at bounding box center [292, 159] width 25 height 11
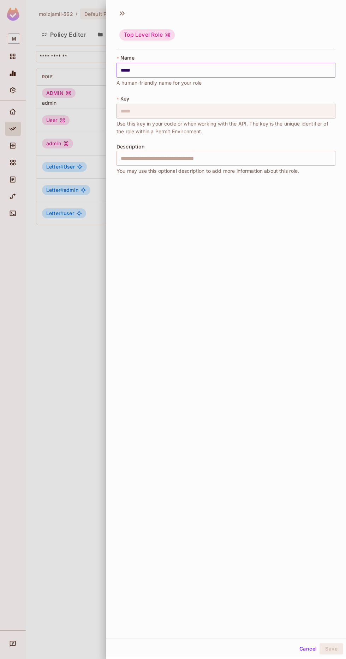
click at [172, 70] on input "*****" at bounding box center [225, 70] width 219 height 15
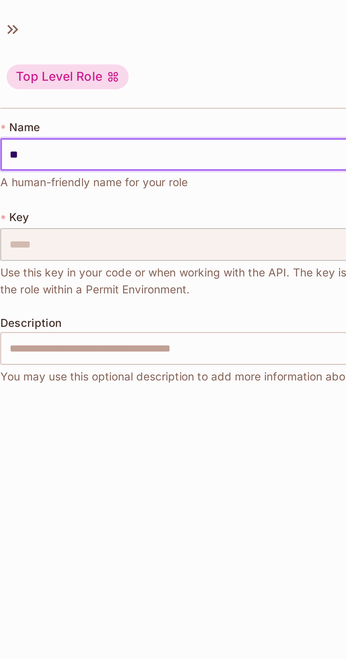
type input "*"
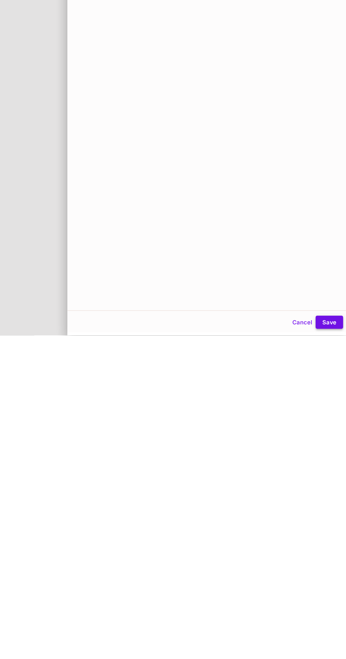
type input "**********"
click at [331, 649] on button "Save" at bounding box center [331, 648] width 24 height 11
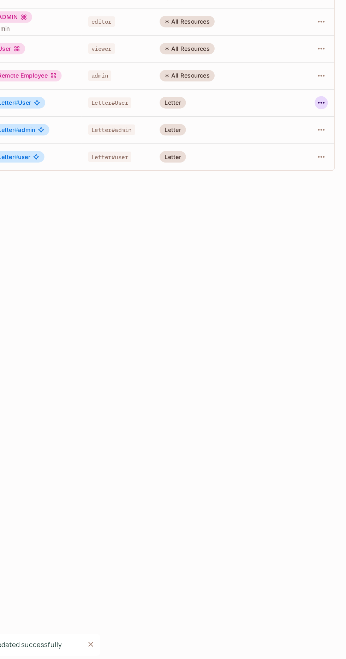
click at [323, 163] on icon "button" at bounding box center [324, 167] width 8 height 8
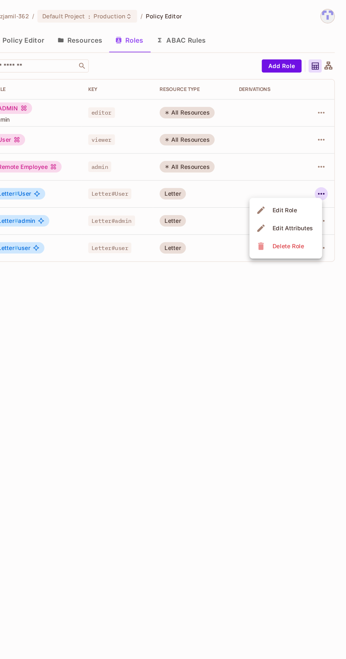
click at [301, 173] on ul "Edit Role Edit Attributes Delete Role" at bounding box center [294, 196] width 62 height 52
click at [303, 194] on div "Edit Attributes" at bounding box center [299, 196] width 35 height 7
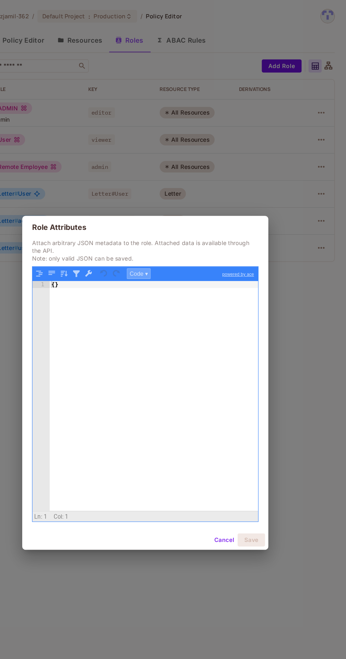
click at [165, 231] on button "Code ▾" at bounding box center [167, 235] width 20 height 9
click at [158, 249] on div "{ }" at bounding box center [181, 356] width 180 height 229
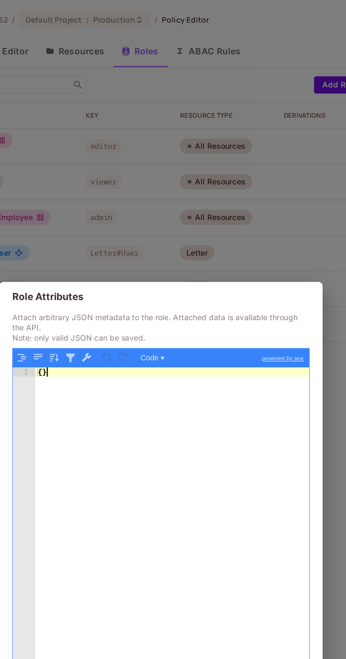
scroll to position [2, 0]
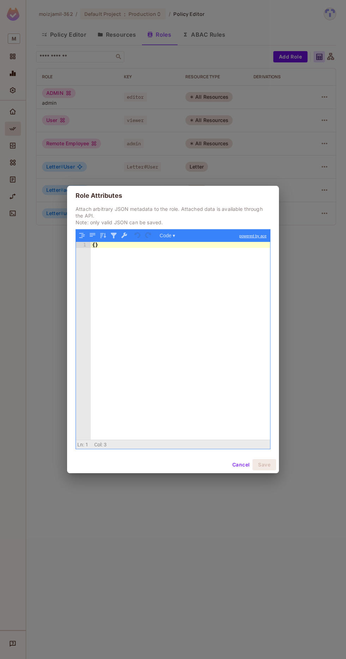
click at [253, 230] on link "powered by ace" at bounding box center [253, 236] width 34 height 13
